Goal: Check status: Check status

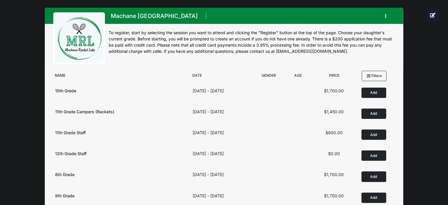
click at [389, 17] on button "button" at bounding box center [387, 16] width 16 height 10
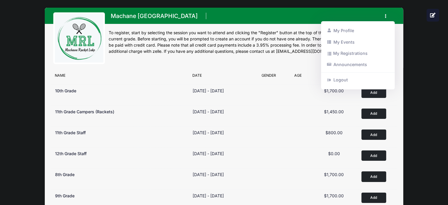
click at [396, 32] on div "Machane [GEOGRAPHIC_DATA] Register My Profile My Events My Registrations Announ…" at bounding box center [224, 38] width 359 height 60
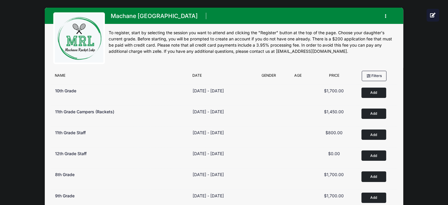
click at [412, 37] on div "Machane Racket Lake Register My Profile My Events My Registrations" at bounding box center [224, 130] width 430 height 261
click at [142, 14] on h1 "Machane [GEOGRAPHIC_DATA]" at bounding box center [154, 16] width 91 height 10
click at [378, 18] on div "Machane Racket Lake Register My Profile My Events My Registrations Announcement…" at bounding box center [252, 17] width 286 height 12
click at [386, 16] on button "button" at bounding box center [387, 16] width 16 height 10
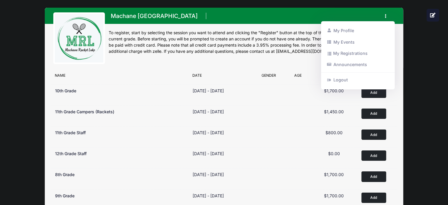
click at [408, 47] on div "Machane Racket Lake Register My Profile My Events My Registrations" at bounding box center [224, 130] width 430 height 261
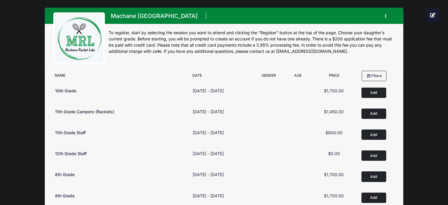
click at [385, 16] on icon "button" at bounding box center [387, 16] width 5 height 0
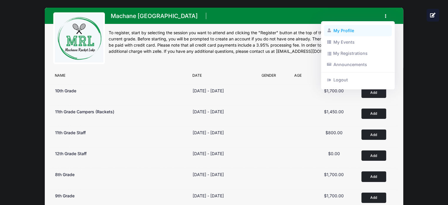
click at [365, 28] on link "My Profile" at bounding box center [358, 30] width 68 height 11
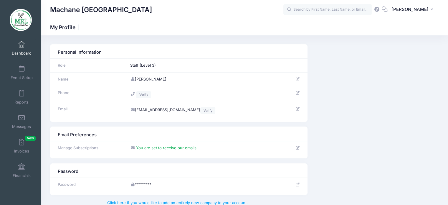
click at [22, 47] on span at bounding box center [22, 44] width 0 height 6
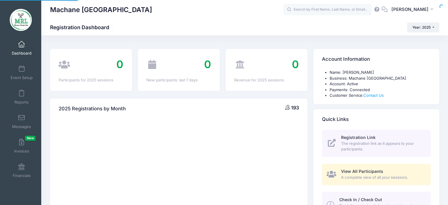
select select
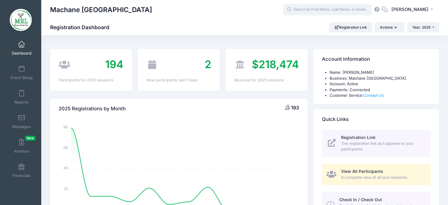
click at [334, 9] on input "text" at bounding box center [327, 10] width 88 height 12
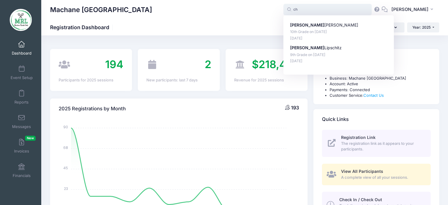
type input "c"
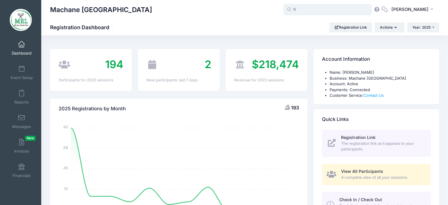
type input "f"
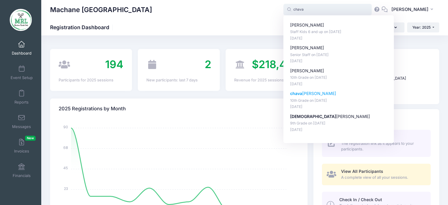
click at [306, 95] on p "chava friedlander" at bounding box center [338, 93] width 97 height 6
type input "chava friedlander (10th Grade, Aug-14, 2025)"
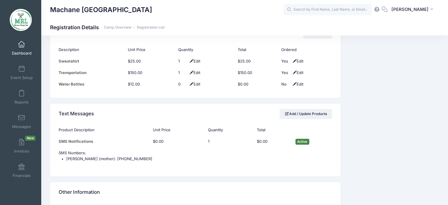
scroll to position [804, 0]
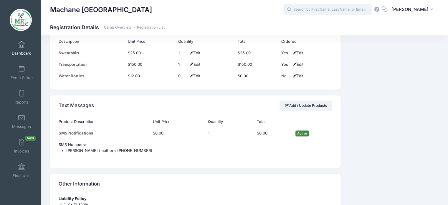
click at [323, 8] on input "text" at bounding box center [327, 10] width 88 height 12
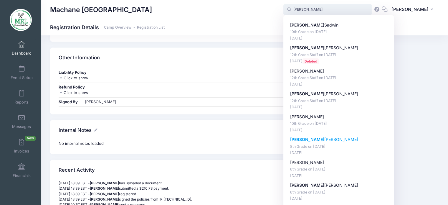
scroll to position [931, 0]
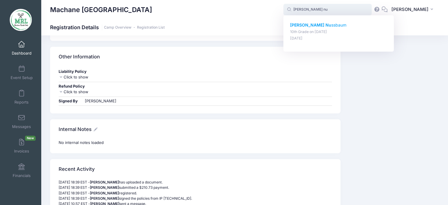
click at [311, 26] on strong "Chaya Nu" at bounding box center [310, 24] width 41 height 5
type input "Chaya Nussbaum (10th Grade, Aug-14, 2025)"
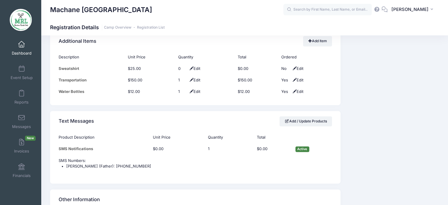
scroll to position [801, 0]
